Goal: Task Accomplishment & Management: Manage account settings

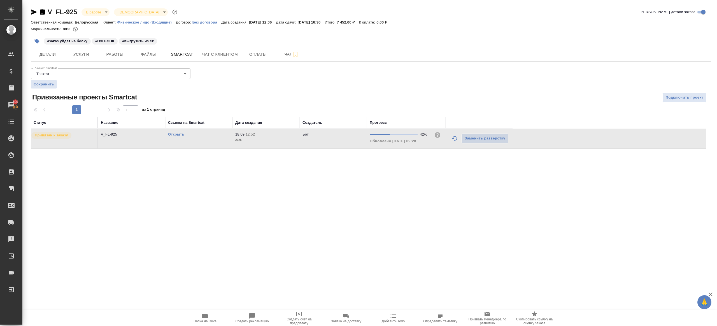
click at [458, 138] on button "button" at bounding box center [454, 138] width 13 height 13
click at [450, 220] on div ".cls-1 fill:#fff; AWATERA Gazizov Rinat Клиенты Спецификации Заказы 100 Чаты To…" at bounding box center [358, 163] width 717 height 326
click at [454, 135] on icon "button" at bounding box center [455, 138] width 7 height 7
click at [404, 166] on div ".cls-1 fill:#fff; AWATERA Gazizov Rinat Клиенты Спецификации Заказы 100 Чаты To…" at bounding box center [358, 163] width 717 height 326
click at [460, 139] on button "button" at bounding box center [454, 138] width 13 height 13
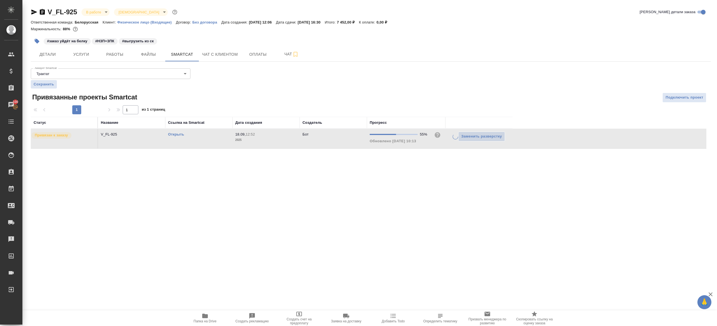
click at [386, 202] on div ".cls-1 fill:#fff; AWATERA Gazizov Rinat Клиенты Спецификации Заказы 100 Чаты To…" at bounding box center [358, 163] width 717 height 326
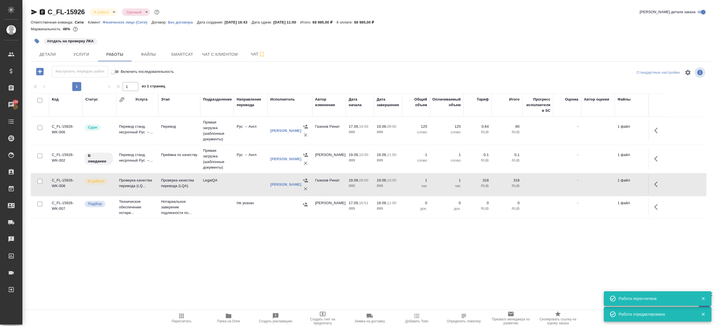
click at [186, 317] on span "Пересчитать" at bounding box center [181, 318] width 40 height 11
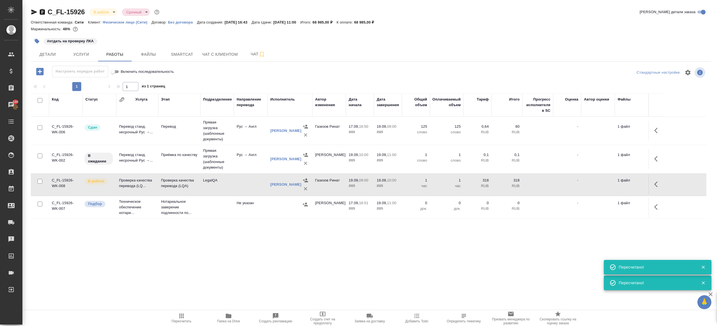
click at [227, 178] on td "LegalQA" at bounding box center [217, 185] width 34 height 20
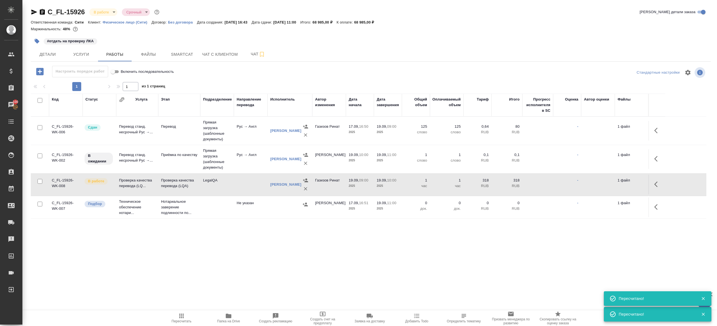
click at [227, 178] on td "LegalQA" at bounding box center [217, 185] width 34 height 20
click at [177, 317] on span "Пересчитать" at bounding box center [181, 318] width 40 height 11
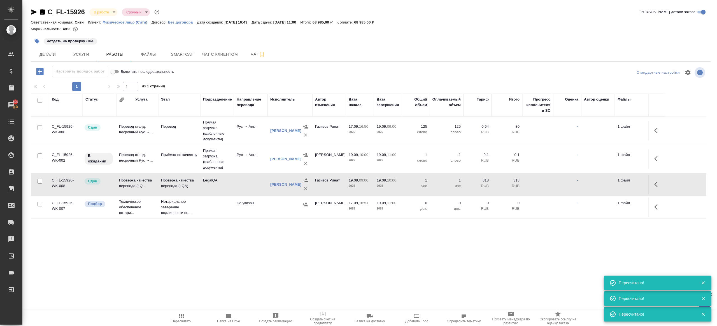
click at [42, 42] on button "button" at bounding box center [37, 41] width 12 height 12
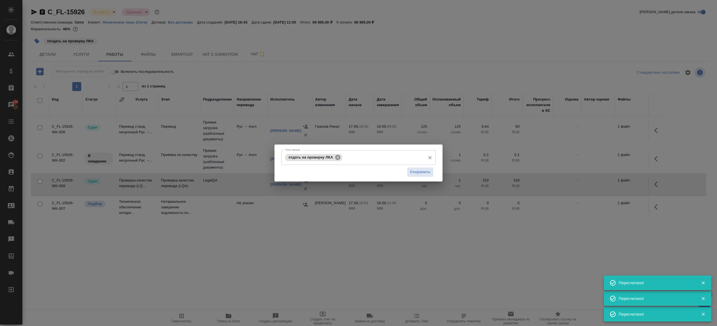
click at [337, 159] on icon at bounding box center [337, 157] width 5 height 5
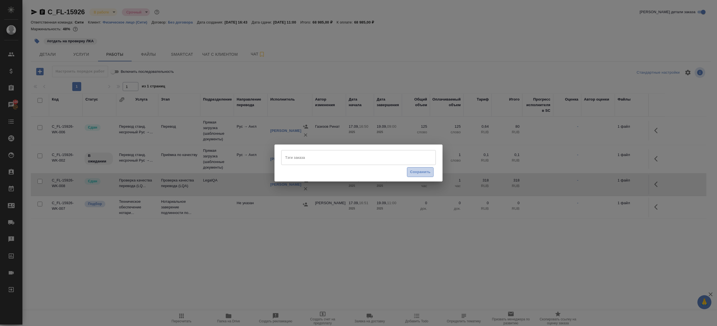
click at [417, 172] on span "Сохранить" at bounding box center [420, 172] width 20 height 6
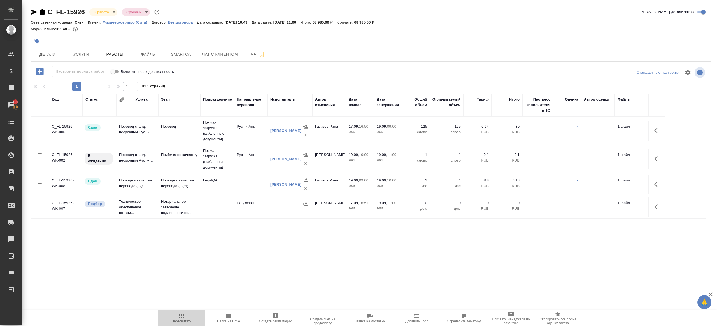
click at [180, 324] on button "Пересчитать" at bounding box center [181, 318] width 47 height 16
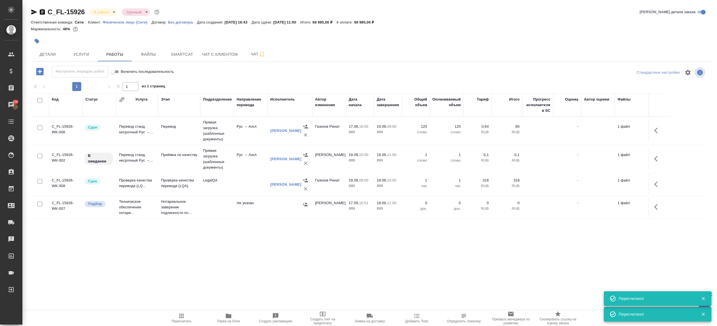
click at [654, 127] on button "button" at bounding box center [657, 130] width 13 height 13
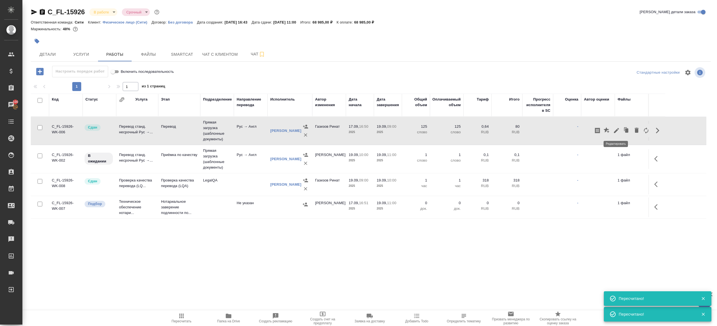
click at [618, 128] on icon "button" at bounding box center [616, 130] width 7 height 7
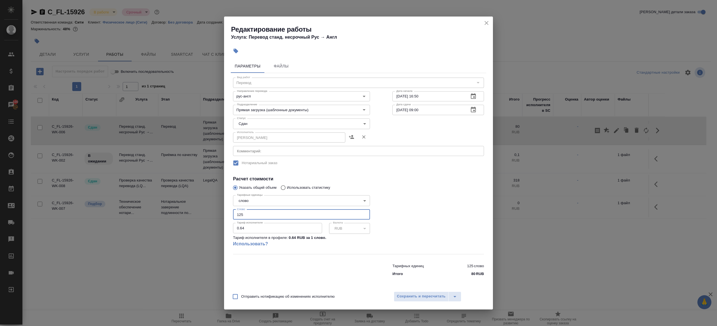
click at [239, 214] on input "125" at bounding box center [301, 215] width 137 height 10
type input "225"
click at [390, 301] on div "Отправить нотификацию об изменениях исполнителю Сохранить и пересчитать" at bounding box center [358, 299] width 269 height 22
click at [398, 301] on button "Сохранить и пересчитать" at bounding box center [421, 297] width 55 height 10
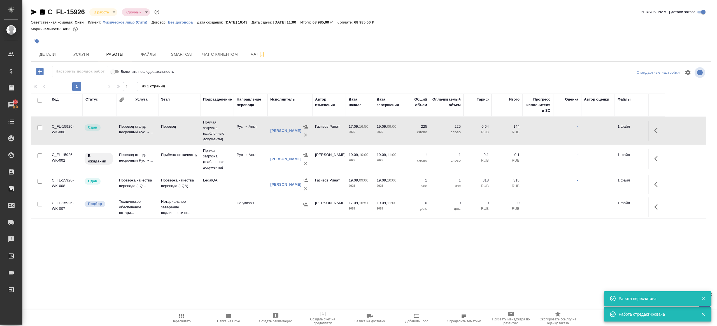
click at [171, 315] on span "Пересчитать" at bounding box center [181, 318] width 40 height 11
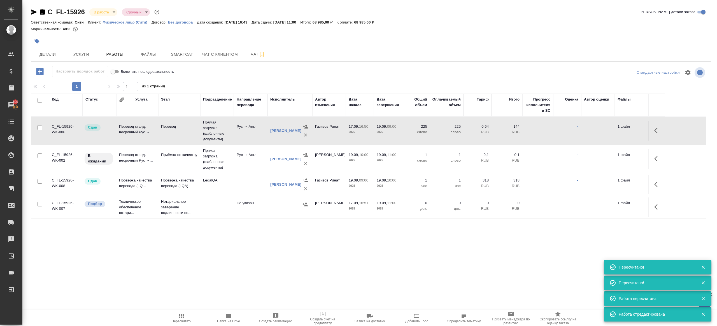
click at [175, 317] on span "Пересчитать" at bounding box center [181, 318] width 40 height 11
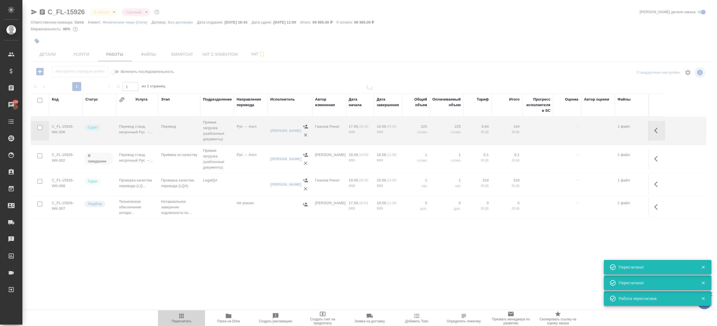
click at [175, 317] on span "Пересчитать" at bounding box center [181, 318] width 40 height 11
drag, startPoint x: 175, startPoint y: 317, endPoint x: 237, endPoint y: 148, distance: 179.3
click at [175, 316] on span "Пересчитать" at bounding box center [181, 318] width 40 height 11
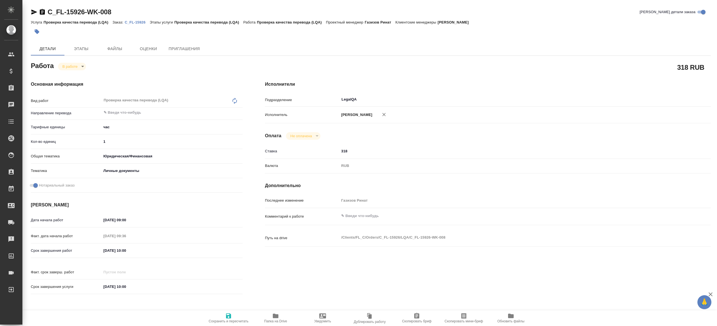
type textarea "x"
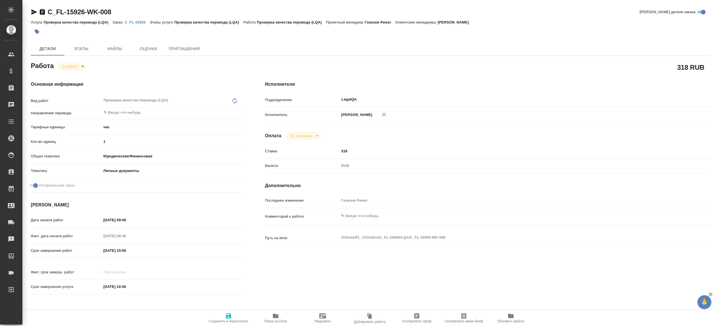
type textarea "x"
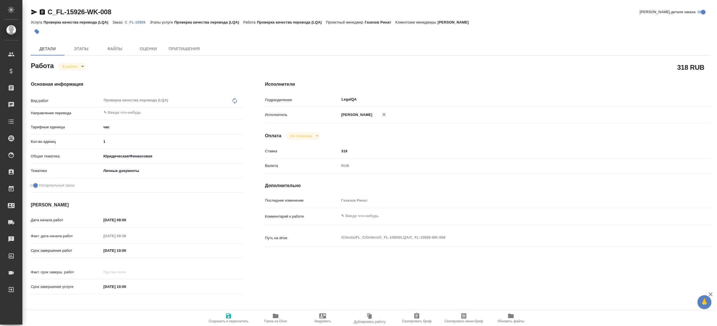
type textarea "x"
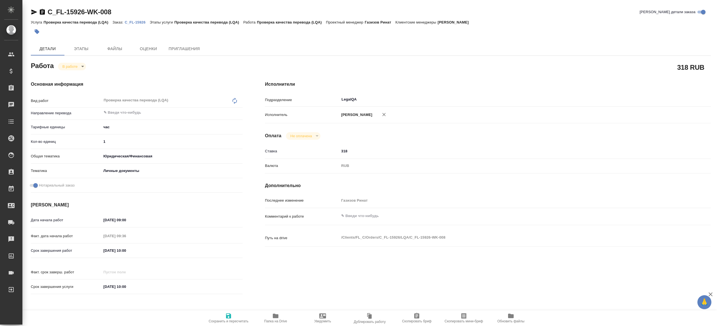
type textarea "x"
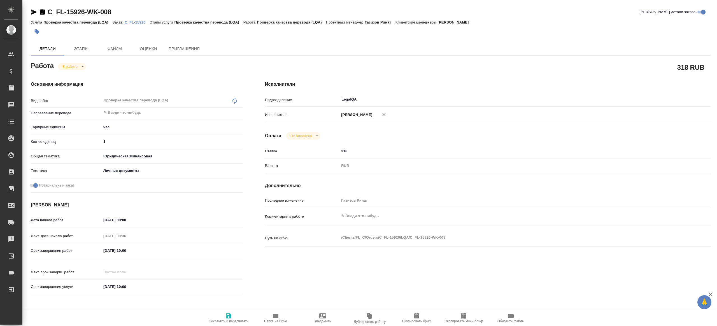
type textarea "x"
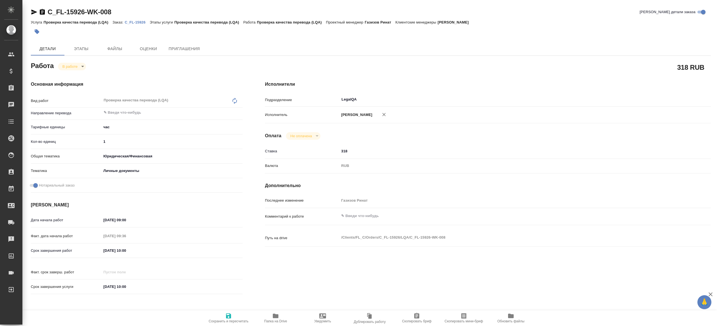
click at [273, 318] on icon "button" at bounding box center [276, 316] width 6 height 4
type textarea "x"
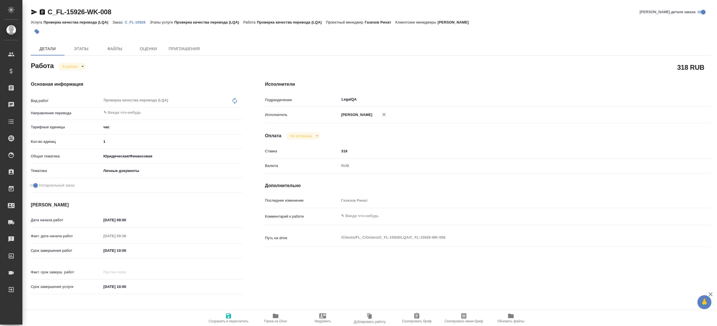
type textarea "x"
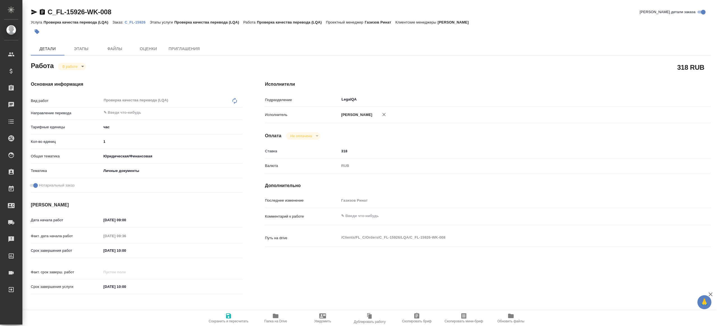
type textarea "x"
click at [65, 69] on body "🙏 .cls-1 fill:#fff; AWATERA Gazizov Rinat Клиенты Спецификации Заказы Чаты Todo…" at bounding box center [358, 163] width 717 height 326
click at [84, 87] on li "Сдан" at bounding box center [76, 86] width 37 height 10
type textarea "x"
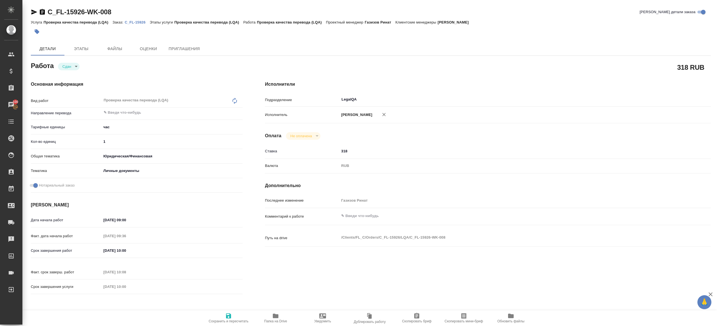
type textarea "x"
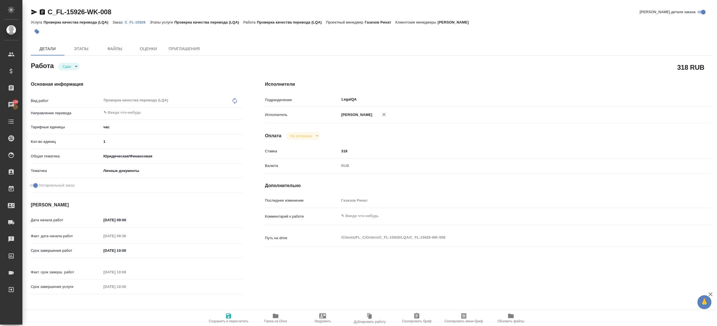
type textarea "x"
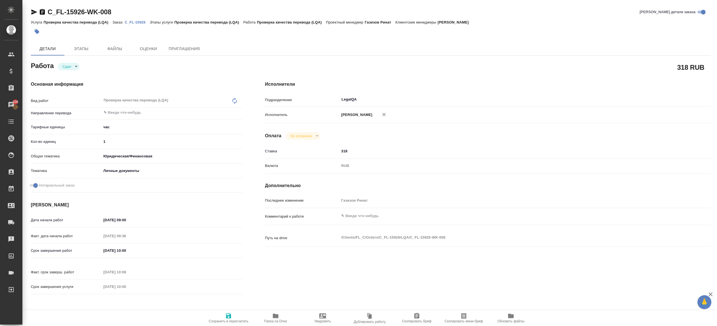
type textarea "x"
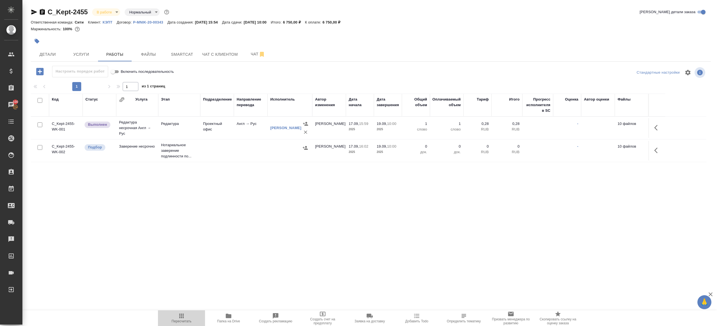
click at [175, 318] on span "Пересчитать" at bounding box center [181, 318] width 40 height 11
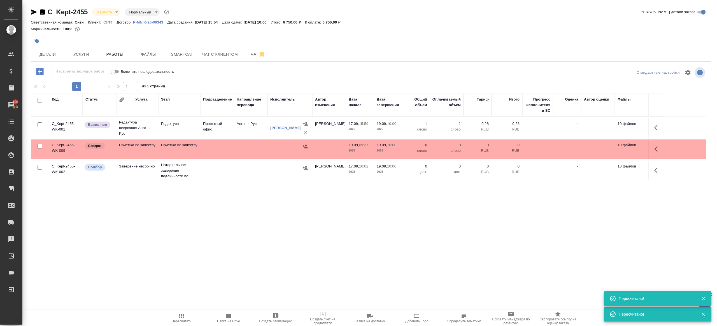
click at [660, 148] on icon "button" at bounding box center [657, 149] width 7 height 7
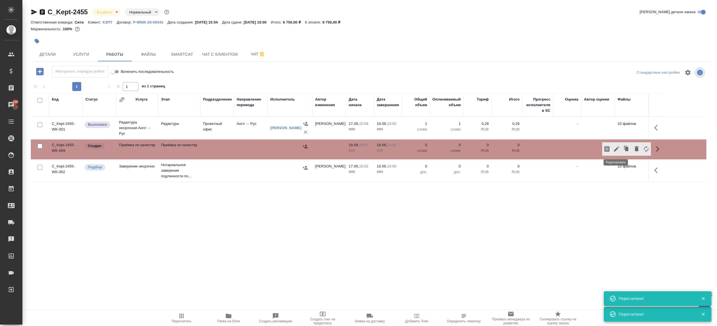
click at [612, 146] on div at bounding box center [626, 148] width 49 height 13
click at [614, 146] on icon "button" at bounding box center [616, 149] width 7 height 7
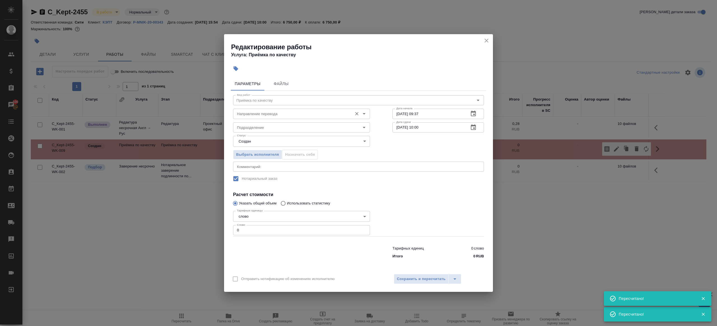
click at [270, 113] on input "Направление перевода" at bounding box center [292, 113] width 115 height 7
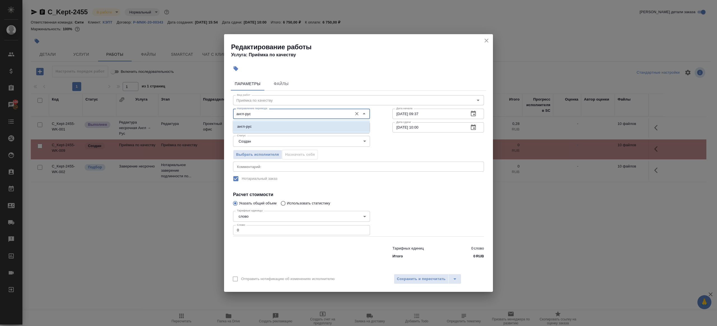
click at [277, 129] on li "англ-рус" at bounding box center [301, 127] width 137 height 10
type input "англ-рус"
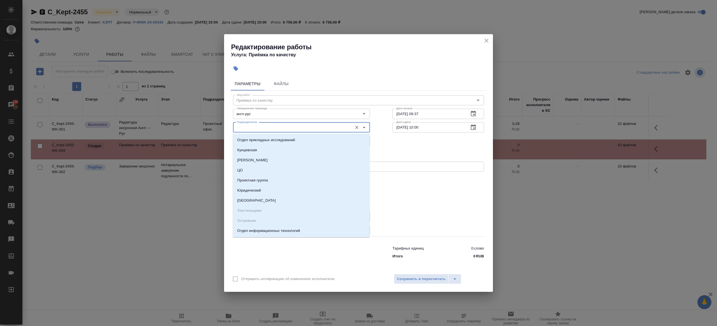
click at [277, 129] on input "Подразделение" at bounding box center [292, 127] width 115 height 7
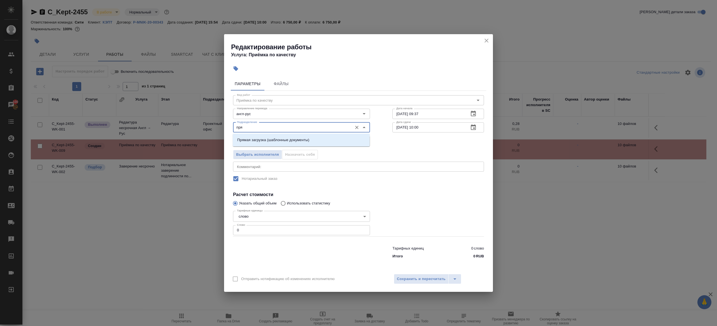
drag, startPoint x: 288, startPoint y: 139, endPoint x: 279, endPoint y: 142, distance: 9.5
click at [288, 139] on p "Прямая загрузка (шаблонные документы)" at bounding box center [273, 140] width 72 height 6
type input "Прямая загрузка (шаблонные документы)"
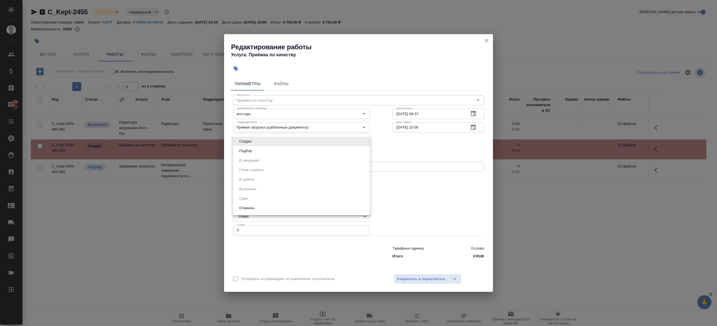
click at [260, 143] on body "🙏 .cls-1 fill:#fff; AWATERA [PERSON_NAME] Клиенты Спецификации Заказы 100 Чаты …" at bounding box center [358, 163] width 717 height 326
click at [260, 157] on ul "Создан Подбор В ожидании Готов к работе В работе Выполнен Сдан Отменен" at bounding box center [301, 174] width 137 height 81
click at [260, 154] on li "Подбор" at bounding box center [301, 151] width 137 height 10
type input "recruiting"
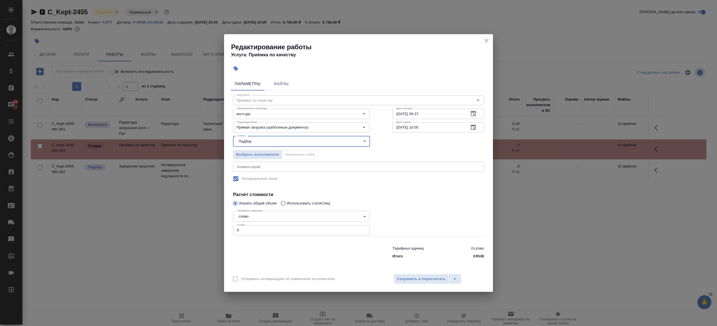
click at [265, 224] on div "Тарифные единицы слово 5a8b1489cc6b4906c91bfd90 Тарифные единицы Слово 0 Слово" at bounding box center [301, 223] width 137 height 28
click at [265, 233] on input "0" at bounding box center [301, 230] width 137 height 10
type input "1"
click at [405, 233] on div "Тарифных единиц 0 слово Итого 0 RUB" at bounding box center [438, 251] width 114 height 38
click at [421, 284] on div "Отправить нотификацию об изменениях исполнителю Сохранить и пересчитать" at bounding box center [358, 281] width 269 height 22
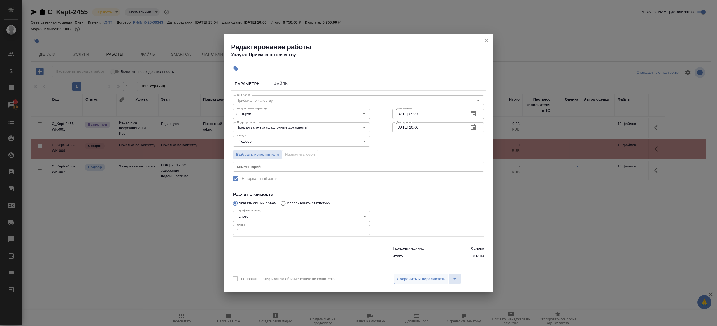
click at [421, 283] on button "Сохранить и пересчитать" at bounding box center [421, 279] width 55 height 10
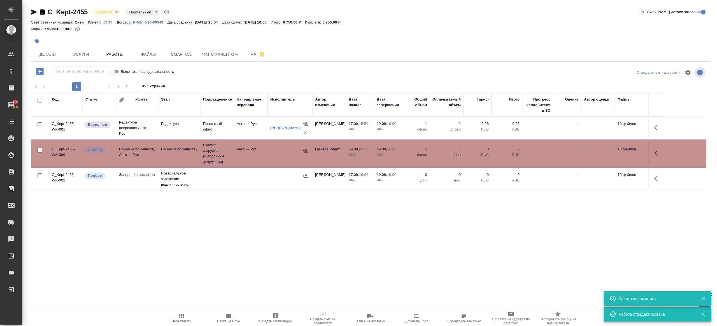
click at [246, 156] on td "Англ → Рус" at bounding box center [251, 154] width 34 height 20
click at [226, 324] on button "Папка на Drive" at bounding box center [228, 318] width 47 height 16
click at [180, 316] on icon "button" at bounding box center [181, 316] width 4 height 4
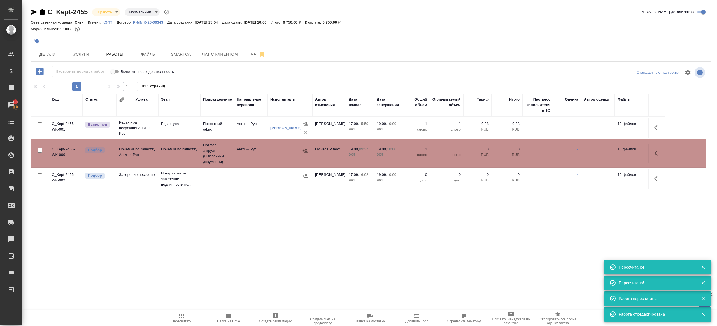
click at [185, 313] on span "Пересчитать" at bounding box center [181, 318] width 40 height 11
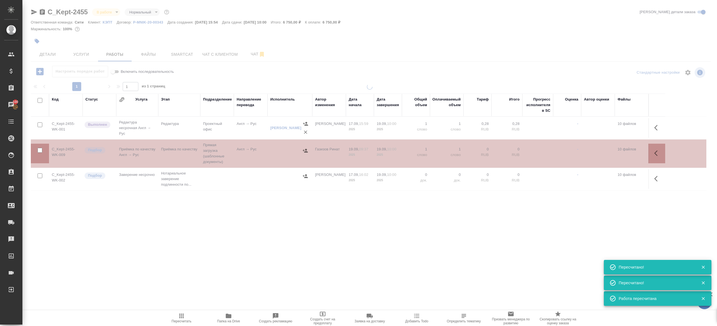
click at [240, 265] on div ".cls-1 fill:#fff; AWATERA Gazizov Rinat Клиенты Спецификации Заказы 100 Чаты To…" at bounding box center [358, 163] width 717 height 326
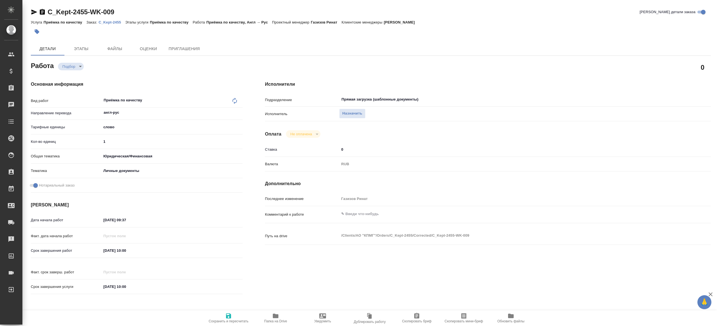
type textarea "x"
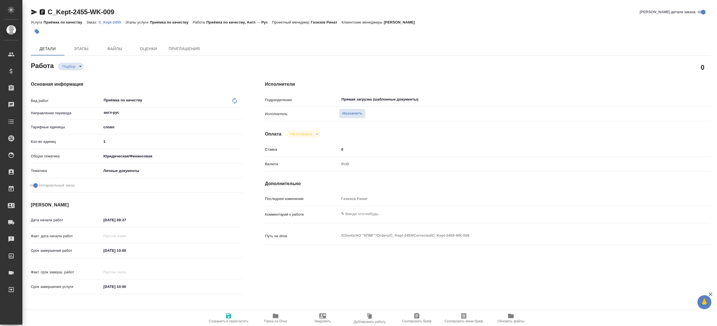
type textarea "x"
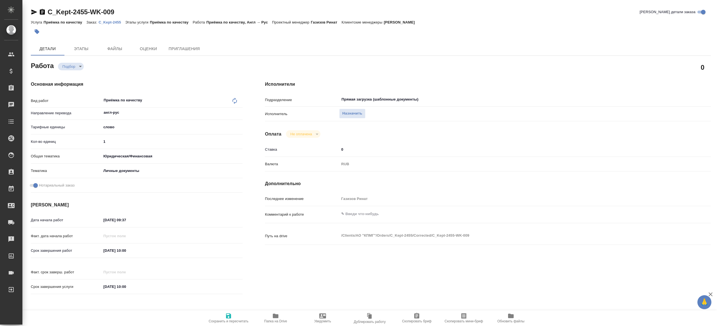
type textarea "x"
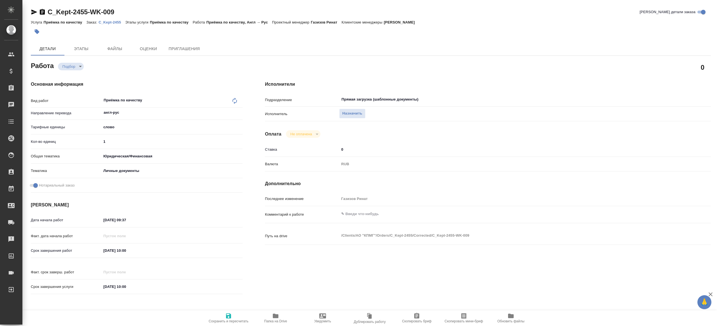
type textarea "x"
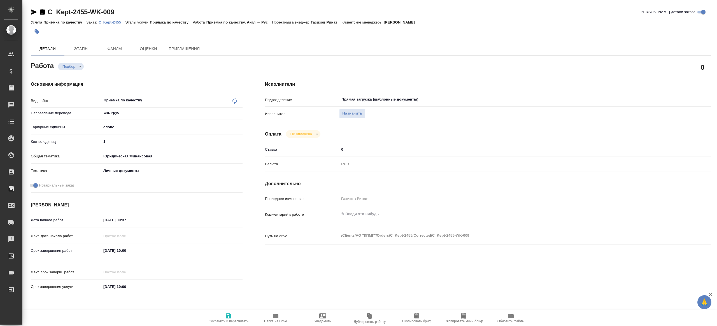
type textarea "x"
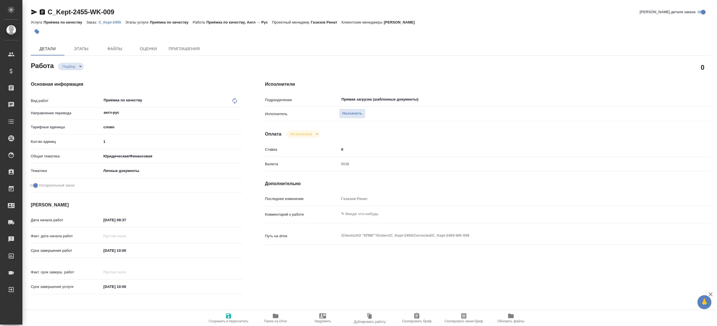
type textarea "x"
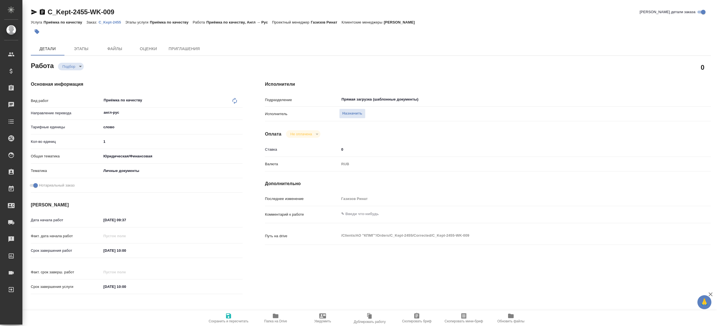
type textarea "x"
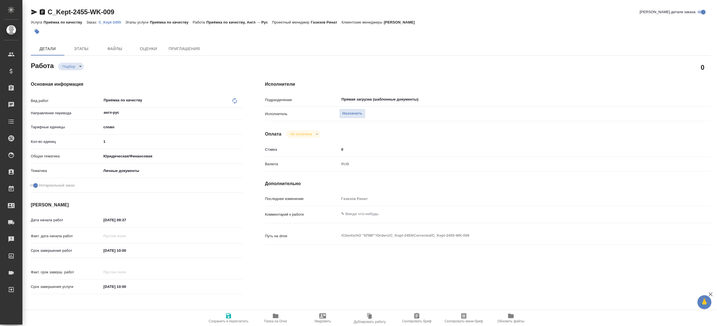
type textarea "x"
